Goal: Communication & Community: Ask a question

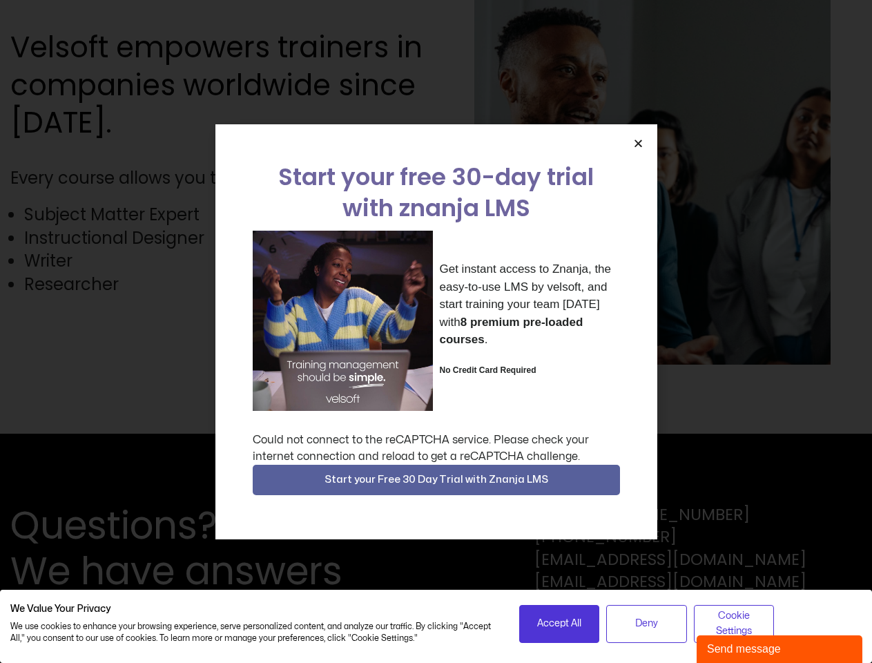
click at [436, 331] on div "Get instant access to Znanja, the easy-to-use LMS by velsoft, and start trainin…" at bounding box center [436, 321] width 367 height 180
click at [638, 143] on icon "Close" at bounding box center [638, 143] width 10 height 10
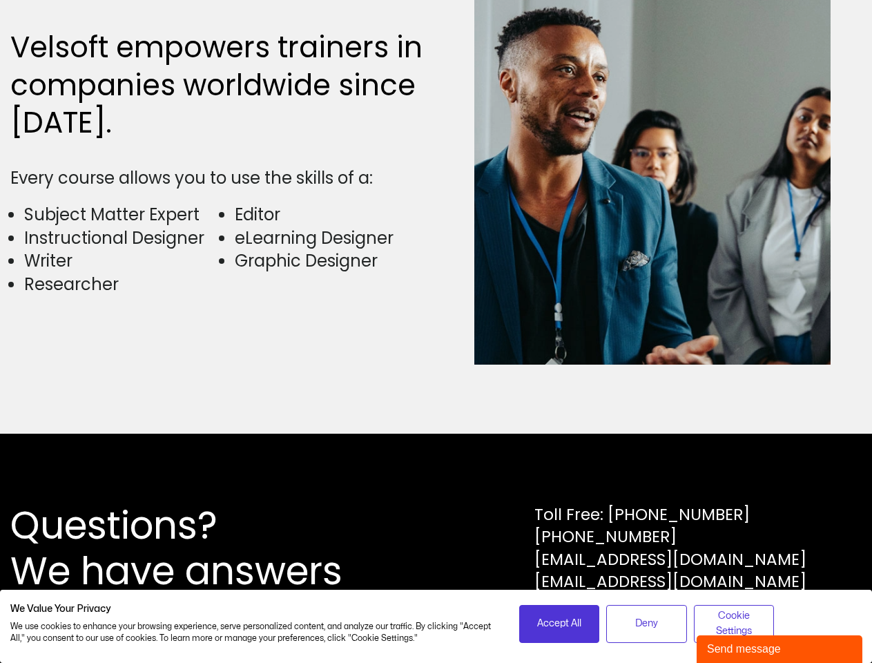
click at [436, 480] on div "Questions? We have answers Toll Free: [PHONE_NUMBER] [PHONE_NUMBER] [EMAIL_ADDR…" at bounding box center [436, 548] width 872 height 229
click at [559, 623] on span "Accept All" at bounding box center [559, 623] width 44 height 15
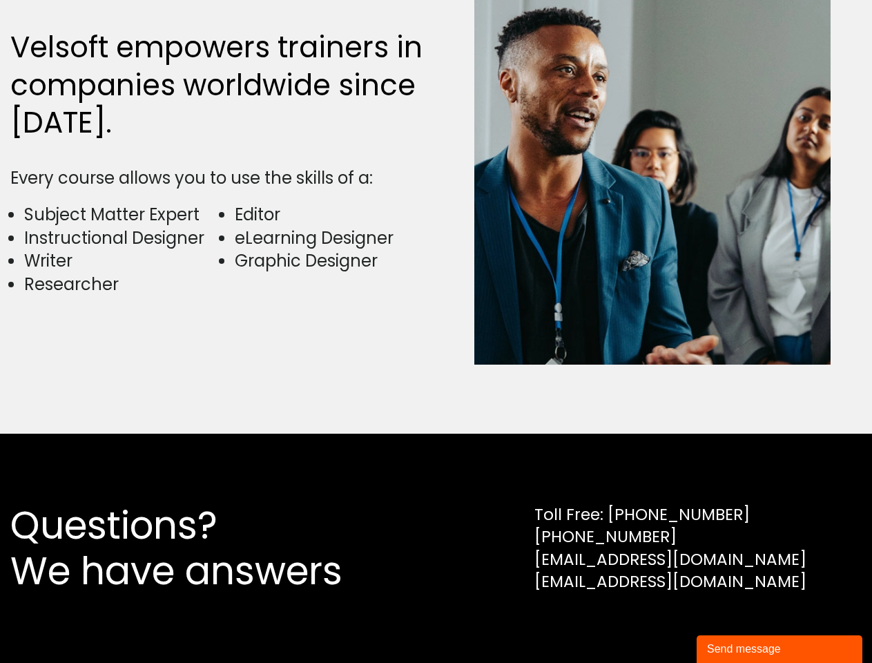
click at [646, 623] on div "Questions? We have answers Toll Free: [PHONE_NUMBER] [PHONE_NUMBER] [EMAIL_ADDR…" at bounding box center [436, 548] width 872 height 229
click at [734, 623] on div "Questions? We have answers Toll Free: [PHONE_NUMBER] [PHONE_NUMBER] [EMAIL_ADDR…" at bounding box center [436, 548] width 872 height 229
click at [779, 649] on div "Send message" at bounding box center [779, 649] width 145 height 17
